Goal: Task Accomplishment & Management: Manage account settings

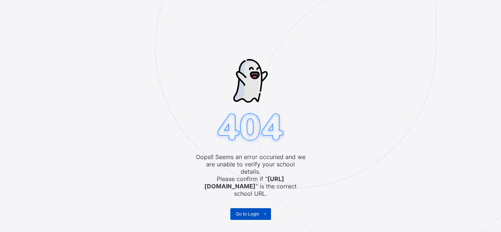
click at [261, 208] on span at bounding box center [265, 214] width 12 height 12
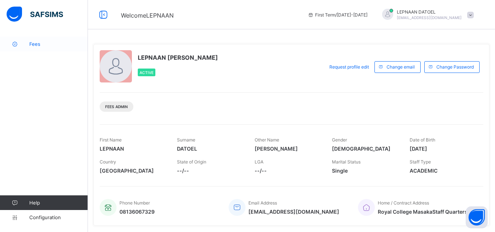
click at [52, 43] on span "Fees" at bounding box center [58, 44] width 59 height 6
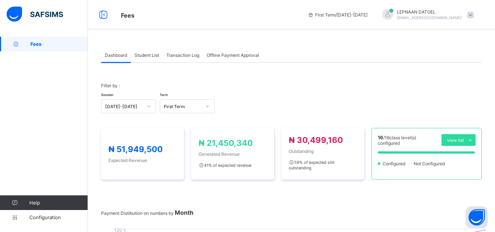
click at [146, 51] on div "Student List" at bounding box center [147, 55] width 32 height 15
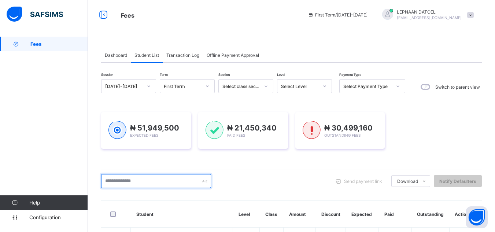
click at [150, 181] on input "text" at bounding box center [156, 181] width 110 height 14
type input "*"
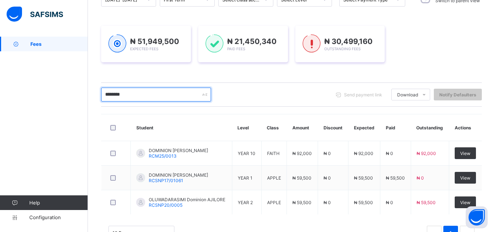
scroll to position [88, 0]
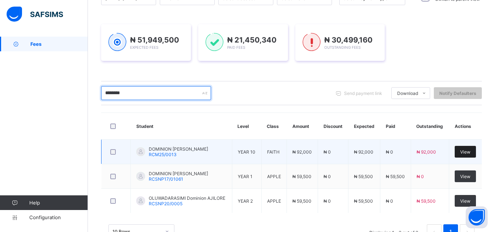
type input "********"
click at [468, 154] on span "View" at bounding box center [466, 151] width 10 height 5
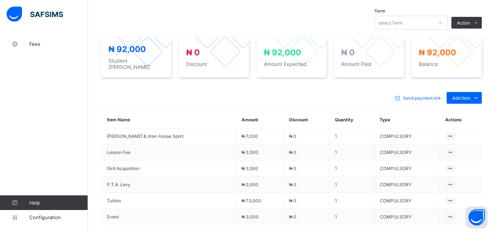
scroll to position [249, 0]
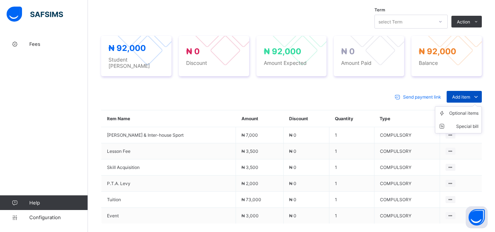
click at [470, 95] on span "Add item" at bounding box center [461, 96] width 18 height 5
click at [469, 110] on div "Optional items" at bounding box center [464, 113] width 29 height 7
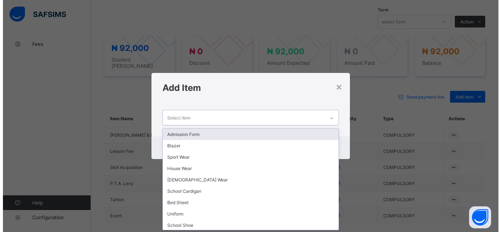
scroll to position [0, 0]
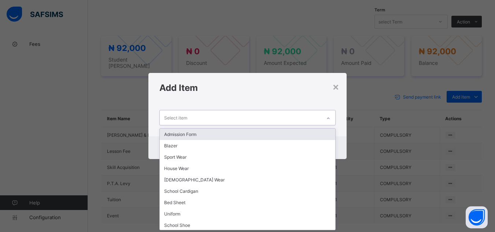
click at [327, 119] on icon at bounding box center [328, 118] width 4 height 7
click at [316, 135] on div "Admission Form" at bounding box center [247, 134] width 175 height 11
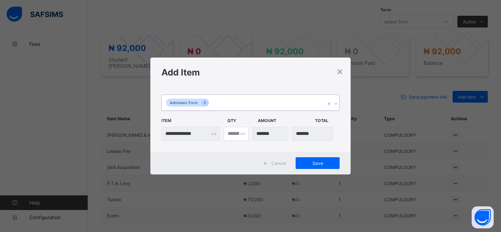
click at [336, 104] on icon at bounding box center [336, 103] width 4 height 7
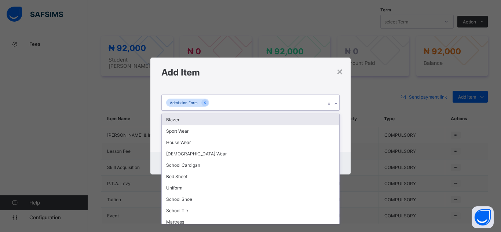
click at [310, 121] on div "Blazer" at bounding box center [250, 119] width 177 height 11
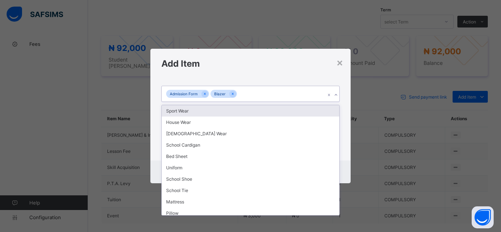
click at [335, 96] on icon at bounding box center [336, 94] width 4 height 7
click at [327, 110] on div "Sport Wear" at bounding box center [250, 110] width 177 height 11
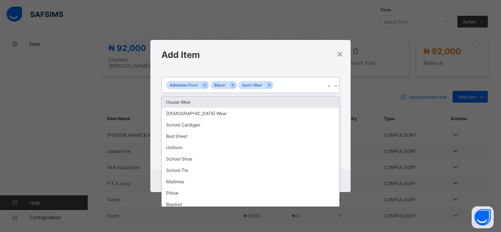
click at [335, 85] on icon at bounding box center [336, 85] width 4 height 7
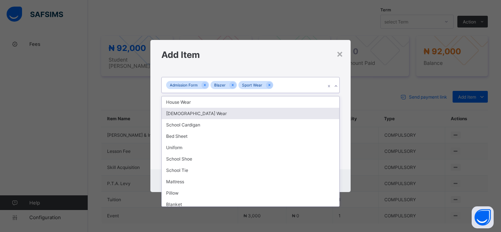
click at [317, 113] on div "Church Wear" at bounding box center [250, 113] width 177 height 11
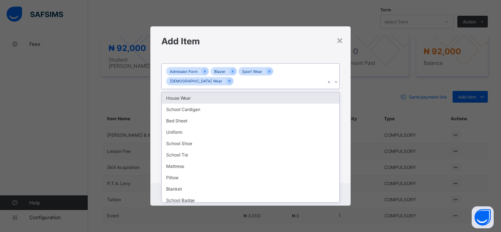
click at [334, 78] on icon at bounding box center [336, 81] width 4 height 7
click at [320, 96] on div "House Wear" at bounding box center [250, 97] width 177 height 11
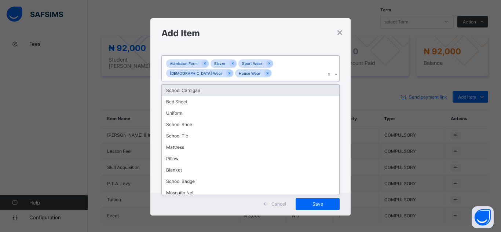
click at [334, 74] on icon at bounding box center [336, 74] width 4 height 7
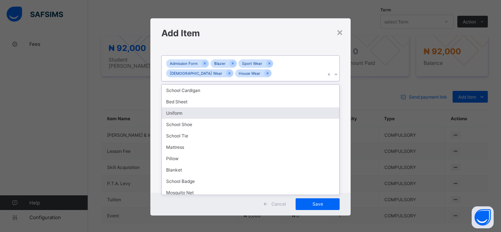
click at [291, 112] on div "Uniform" at bounding box center [250, 112] width 177 height 11
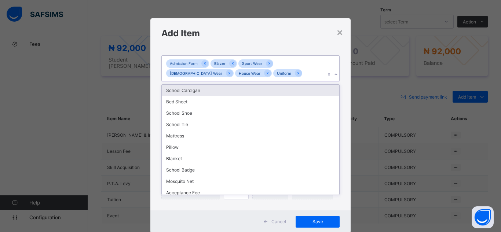
click at [335, 73] on icon at bounding box center [336, 74] width 4 height 7
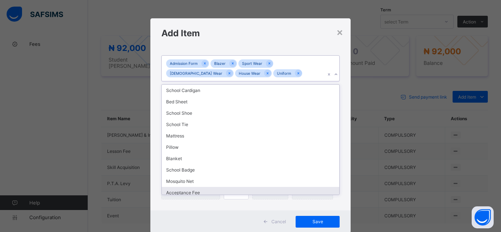
click at [324, 193] on div "Acceptance Fee" at bounding box center [250, 192] width 177 height 11
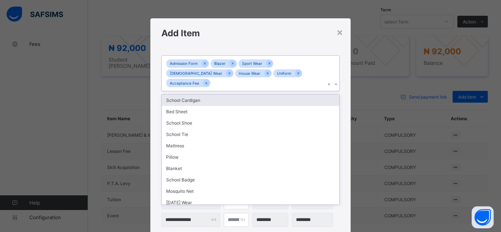
click at [334, 81] on icon at bounding box center [336, 84] width 4 height 7
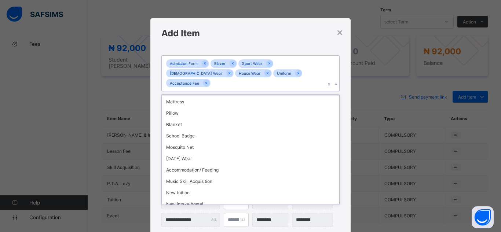
scroll to position [49, 0]
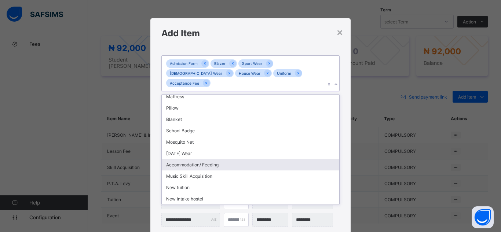
click at [210, 159] on div "Accommodation/ Feeding" at bounding box center [250, 164] width 177 height 11
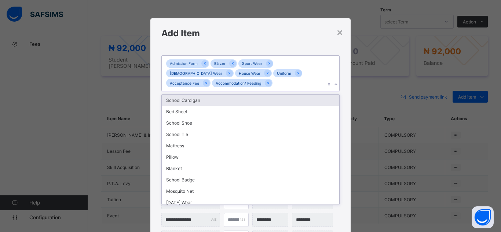
click at [335, 85] on icon at bounding box center [336, 84] width 4 height 7
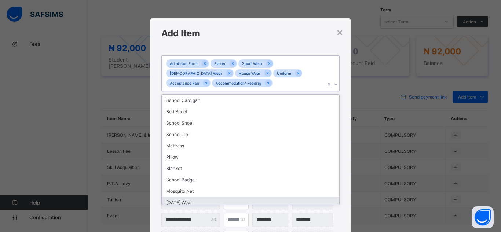
scroll to position [15, 0]
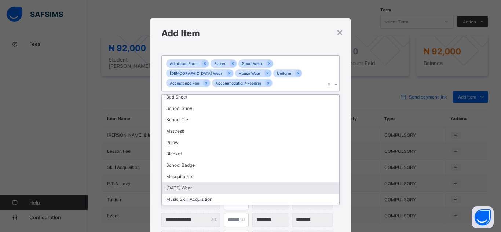
click at [325, 190] on div "Friday Wear" at bounding box center [250, 187] width 177 height 11
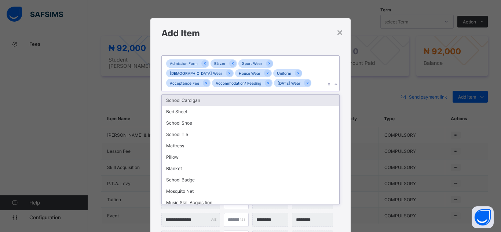
click at [334, 83] on icon at bounding box center [336, 84] width 4 height 7
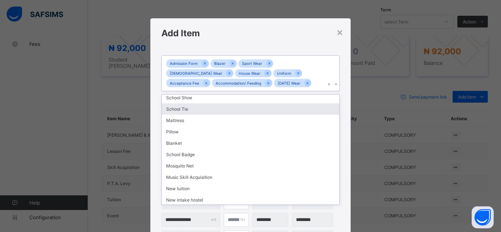
scroll to position [26, 0]
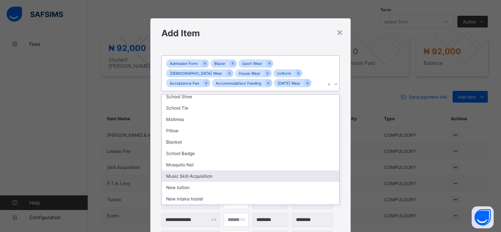
click at [257, 177] on div "Music Skill Acquisition" at bounding box center [250, 175] width 177 height 11
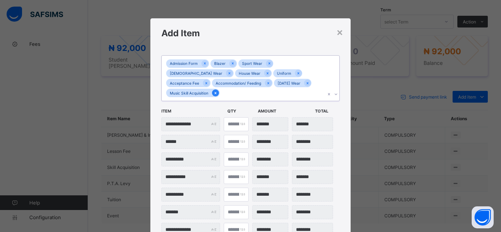
click at [217, 91] on icon at bounding box center [215, 93] width 4 height 5
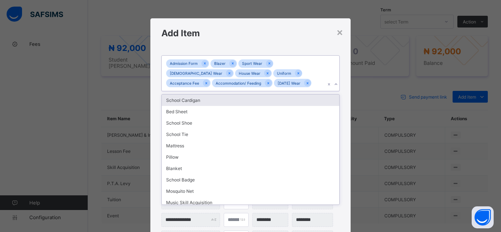
click at [334, 85] on icon at bounding box center [336, 84] width 4 height 7
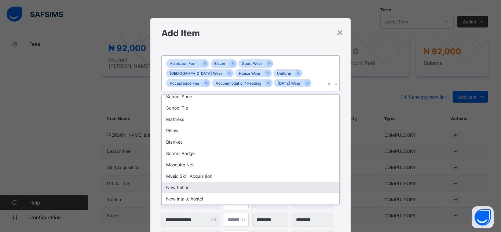
click at [292, 182] on div "New tuition" at bounding box center [250, 187] width 177 height 11
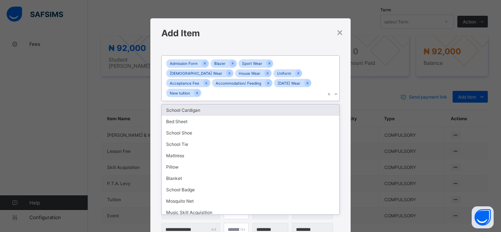
click at [334, 91] on icon at bounding box center [336, 94] width 4 height 7
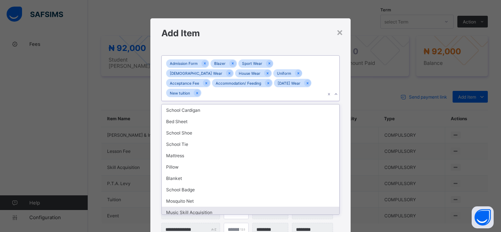
click at [309, 207] on div "Music Skill Acquisition" at bounding box center [250, 212] width 177 height 11
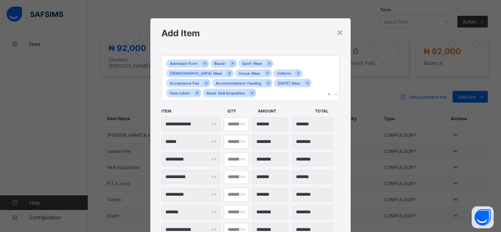
click at [340, 150] on div "**********" at bounding box center [250, 183] width 200 height 270
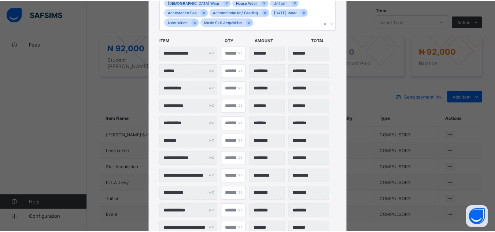
scroll to position [127, 0]
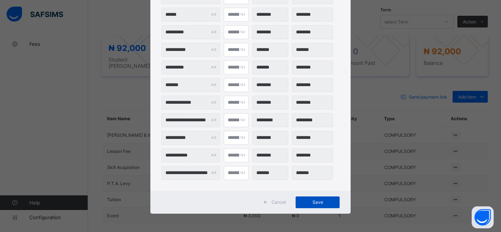
click at [323, 204] on span "Save" at bounding box center [317, 201] width 33 height 5
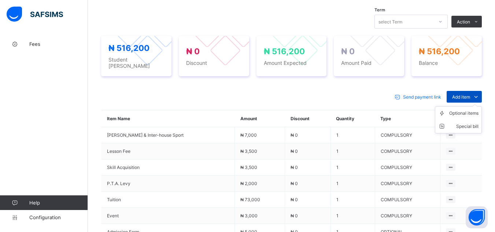
click at [480, 95] on icon at bounding box center [476, 96] width 8 height 7
click at [477, 111] on div "Optional items" at bounding box center [464, 113] width 29 height 7
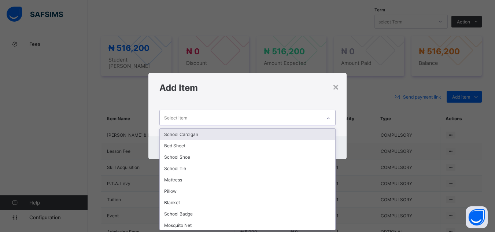
scroll to position [0, 0]
click at [327, 118] on icon at bounding box center [328, 118] width 4 height 7
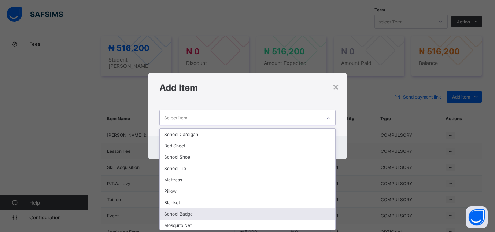
scroll to position [12, 0]
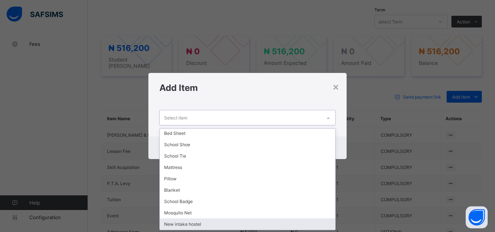
click at [319, 226] on div "New intake hostel" at bounding box center [247, 224] width 175 height 11
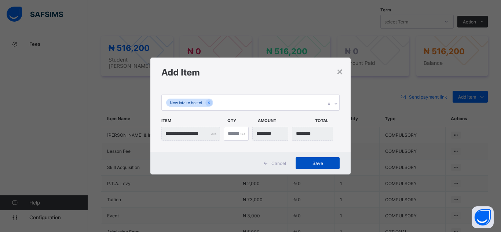
click at [319, 164] on span "Save" at bounding box center [317, 163] width 33 height 5
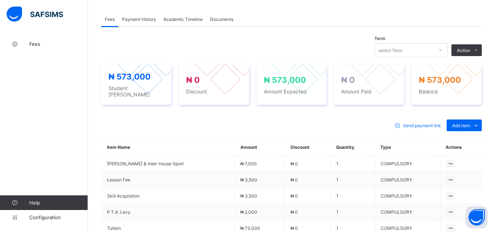
scroll to position [220, 0]
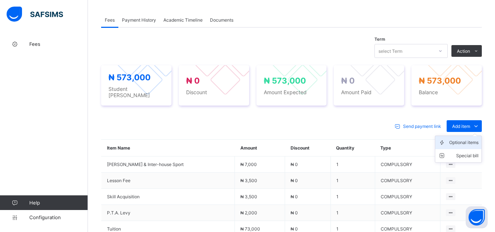
click at [469, 139] on div "Optional items" at bounding box center [464, 142] width 29 height 7
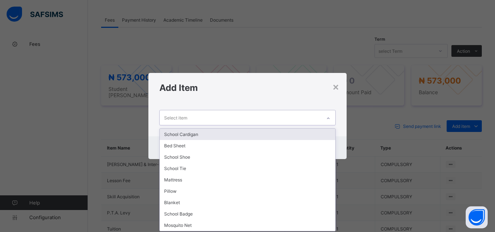
click at [330, 117] on icon at bounding box center [328, 118] width 4 height 7
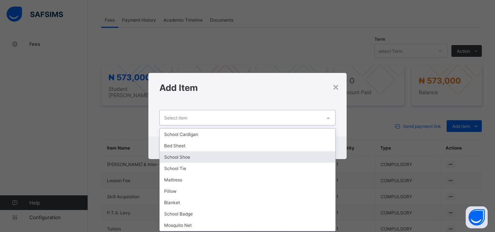
click at [305, 156] on div "School Shoe" at bounding box center [247, 156] width 175 height 11
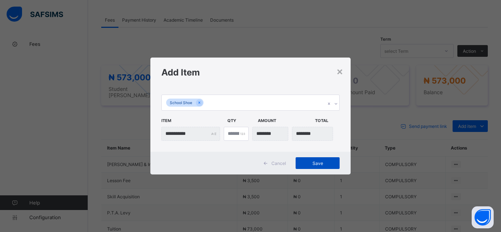
click at [326, 164] on span "Save" at bounding box center [317, 163] width 33 height 5
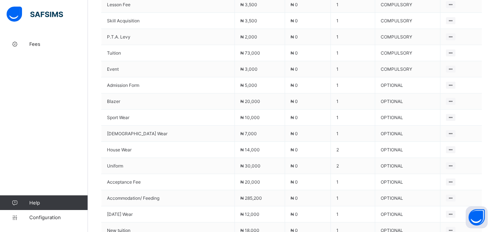
scroll to position [411, 0]
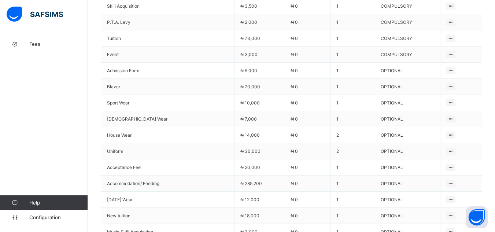
click at [40, 117] on div "Fees Help Configuration" at bounding box center [44, 130] width 88 height 203
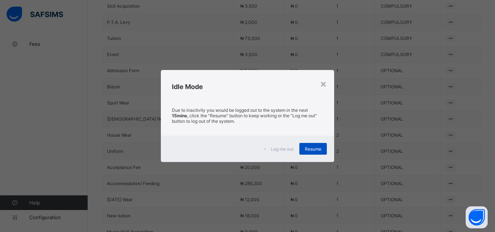
click at [320, 149] on span "Resume" at bounding box center [313, 148] width 16 height 5
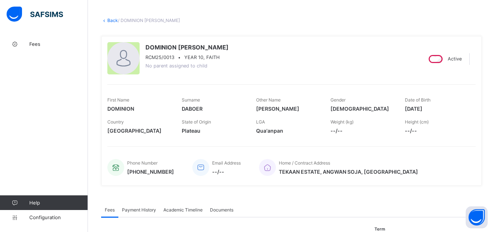
scroll to position [29, 0]
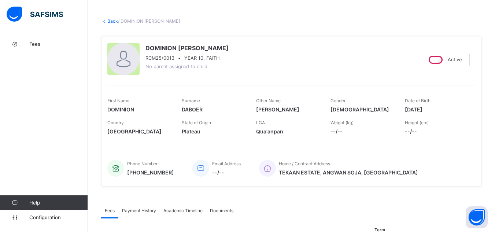
click at [103, 169] on div "DOMINION JOSEPH DABOER RCM25/0013 • YEAR 10, FAITH No parent assigned to child …" at bounding box center [291, 112] width 381 height 150
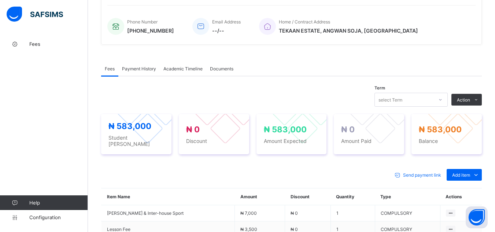
scroll to position [176, 0]
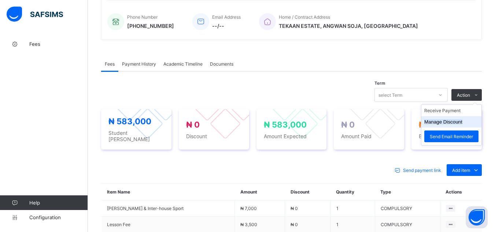
click at [449, 122] on button "Manage Discount" at bounding box center [444, 121] width 38 height 5
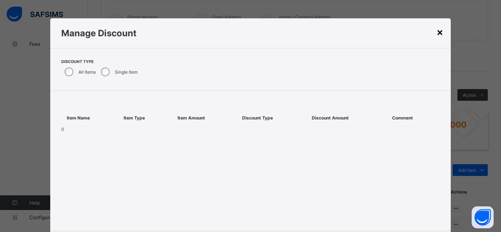
click at [440, 28] on div "×" at bounding box center [439, 32] width 7 height 12
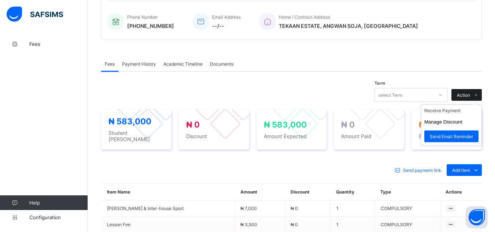
click at [470, 95] on span "Action" at bounding box center [463, 94] width 13 height 5
click at [465, 114] on li "Receive Payment" at bounding box center [452, 110] width 60 height 11
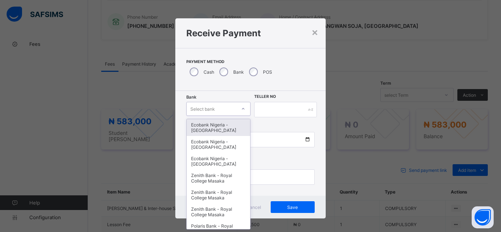
click at [216, 110] on div "Select bank" at bounding box center [211, 109] width 49 height 10
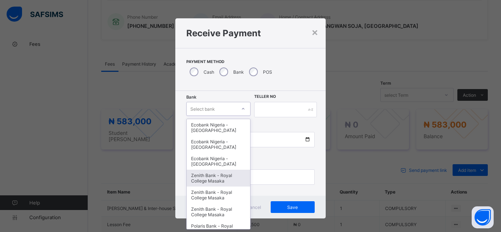
click at [217, 179] on div "Zenith Bank - Royal College Masaka" at bounding box center [218, 178] width 63 height 17
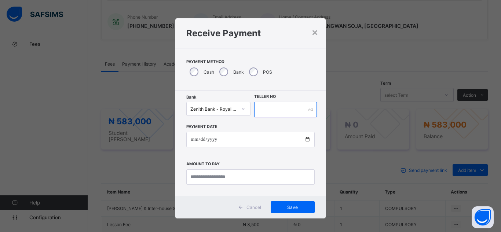
click at [263, 111] on input "text" at bounding box center [285, 109] width 63 height 15
type input "********"
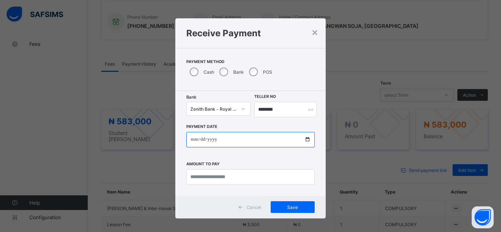
click at [307, 141] on input "date" at bounding box center [250, 139] width 128 height 15
type input "**********"
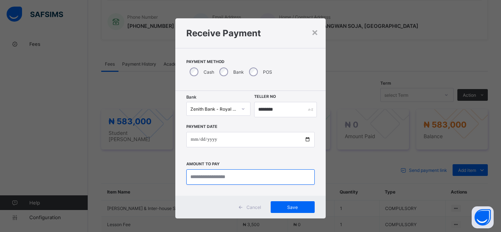
click at [212, 177] on input "currency" at bounding box center [250, 176] width 128 height 15
type input "*********"
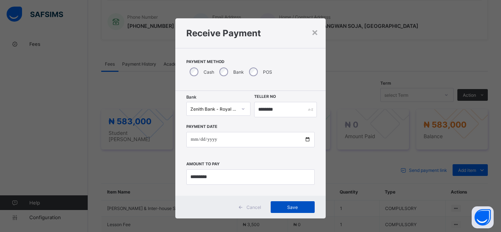
click at [298, 210] on span "Save" at bounding box center [292, 207] width 33 height 5
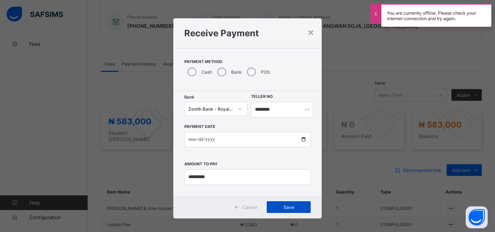
click at [287, 209] on span "Save" at bounding box center [288, 207] width 33 height 5
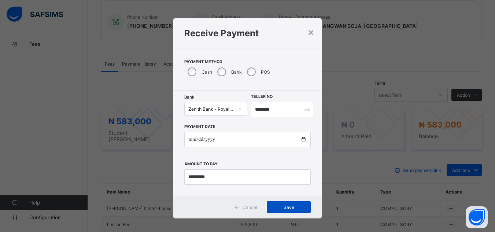
click at [289, 208] on span "Save" at bounding box center [288, 207] width 33 height 5
click at [292, 210] on span "Save" at bounding box center [288, 207] width 33 height 5
click at [355, 95] on div "**********" at bounding box center [247, 116] width 495 height 232
click at [285, 206] on span "Save" at bounding box center [288, 207] width 33 height 5
click at [349, 139] on div "**********" at bounding box center [247, 116] width 495 height 232
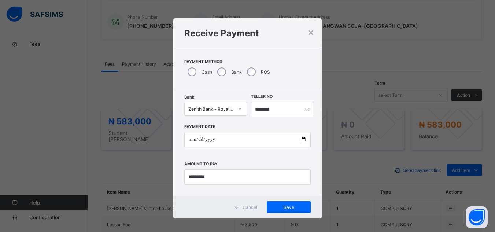
click at [349, 139] on div "**********" at bounding box center [247, 116] width 495 height 232
click at [284, 213] on div "Save" at bounding box center [289, 207] width 44 height 12
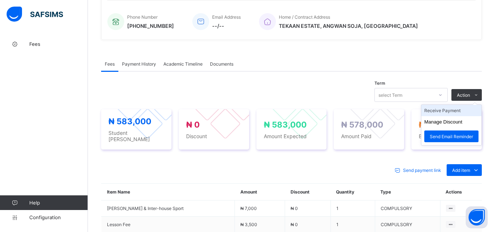
click at [463, 110] on li "Receive Payment" at bounding box center [452, 110] width 60 height 11
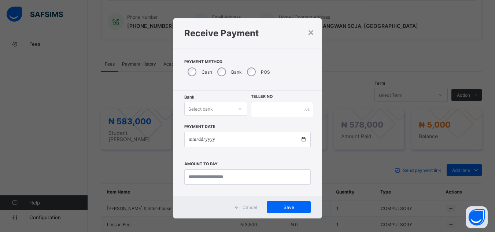
click at [238, 110] on icon at bounding box center [240, 108] width 4 height 7
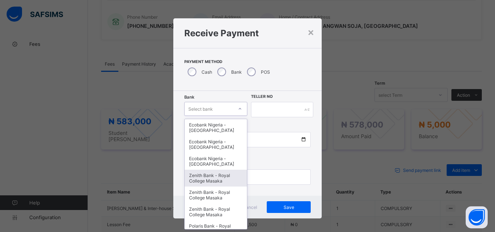
click at [219, 181] on div "Zenith Bank - Royal College Masaka" at bounding box center [216, 178] width 63 height 17
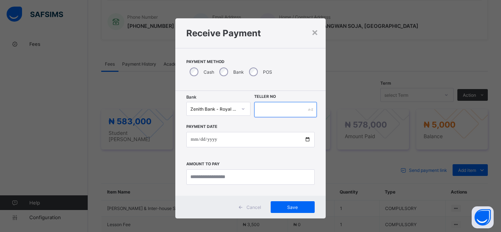
click at [266, 108] on input "text" at bounding box center [285, 109] width 63 height 15
type input "********"
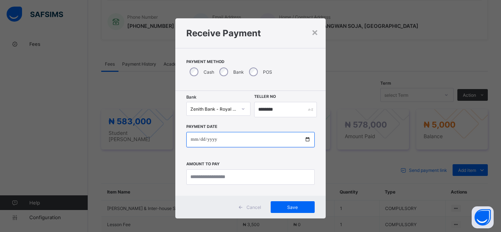
click at [305, 139] on input "date" at bounding box center [250, 139] width 128 height 15
type input "**********"
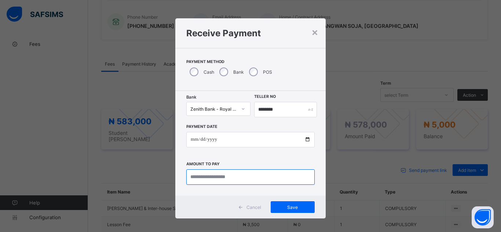
click at [201, 180] on input "currency" at bounding box center [250, 176] width 128 height 15
type input "*******"
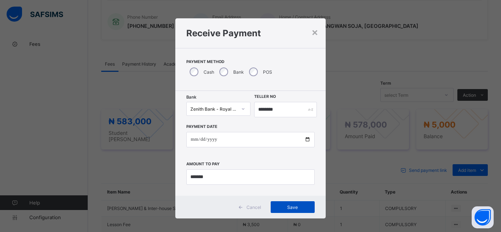
click at [285, 209] on span "Save" at bounding box center [292, 207] width 33 height 5
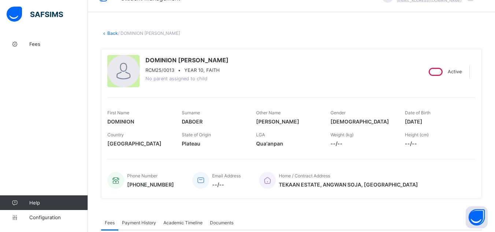
scroll to position [0, 0]
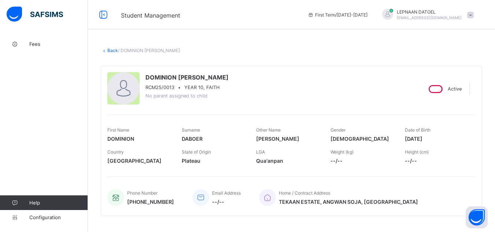
click at [112, 49] on link "Back" at bounding box center [112, 50] width 11 height 5
